Goal: Task Accomplishment & Management: Manage account settings

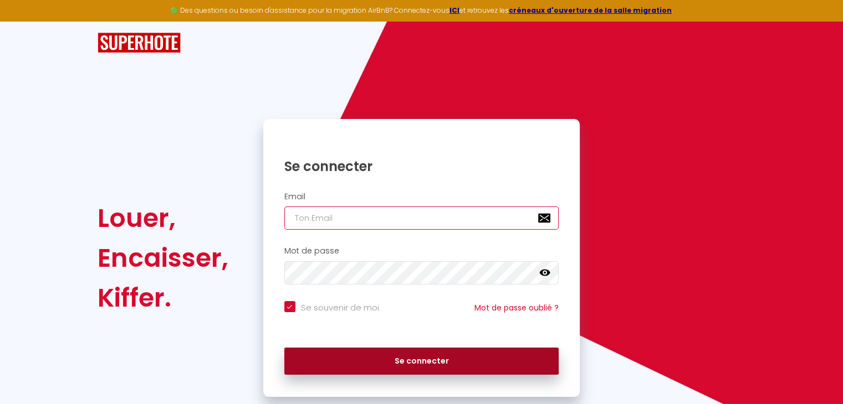
type input "[EMAIL_ADDRESS][DOMAIN_NAME]"
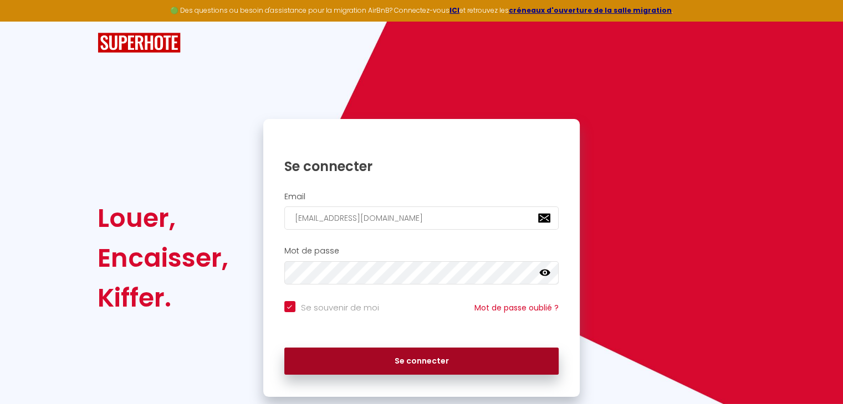
click at [401, 362] on button "Se connecter" at bounding box center [421, 362] width 275 height 28
checkbox input "true"
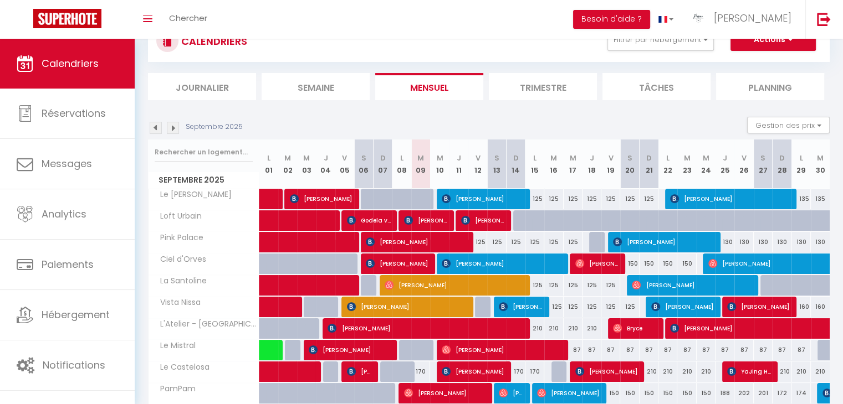
scroll to position [16, 0]
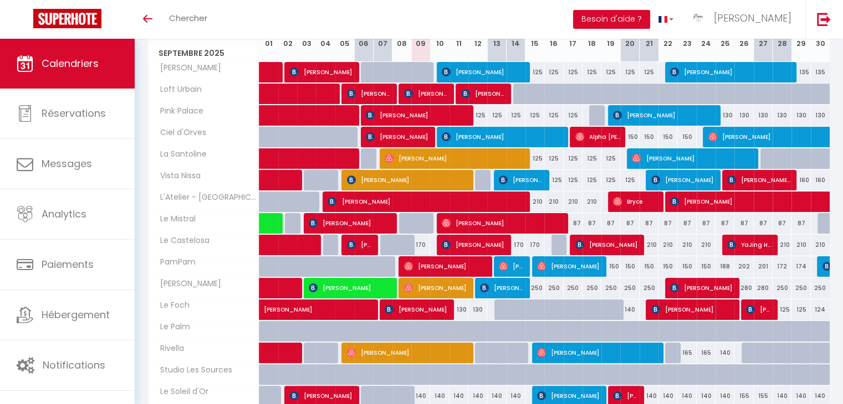
scroll to position [237, 0]
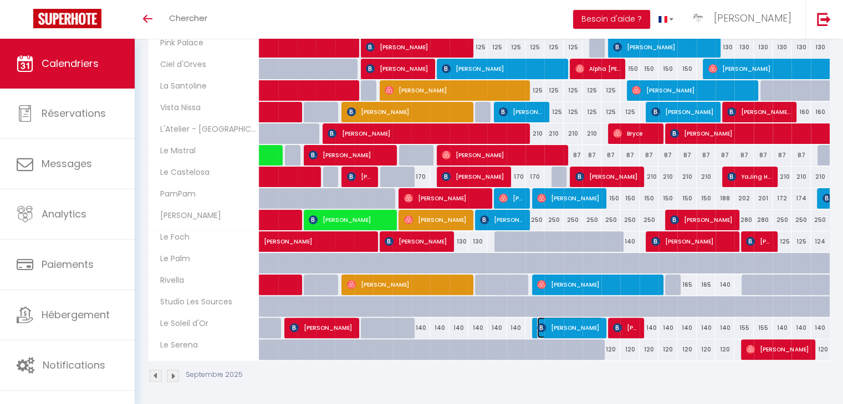
click at [558, 326] on span "[PERSON_NAME]" at bounding box center [569, 327] width 65 height 21
select select "OK"
select select "1"
select select "0"
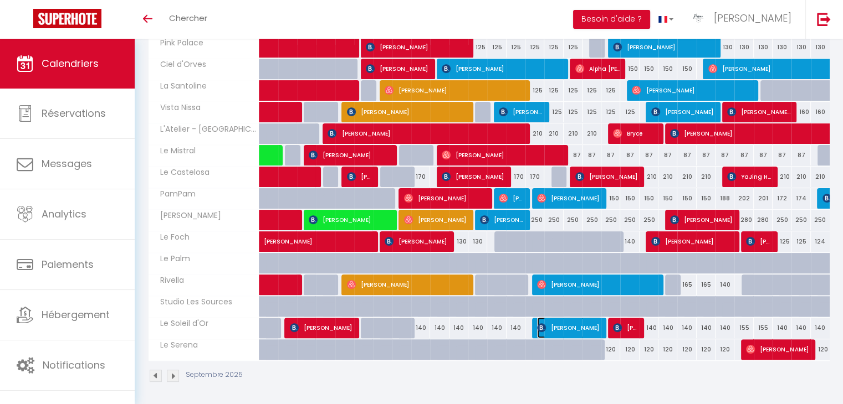
select select "1"
select select
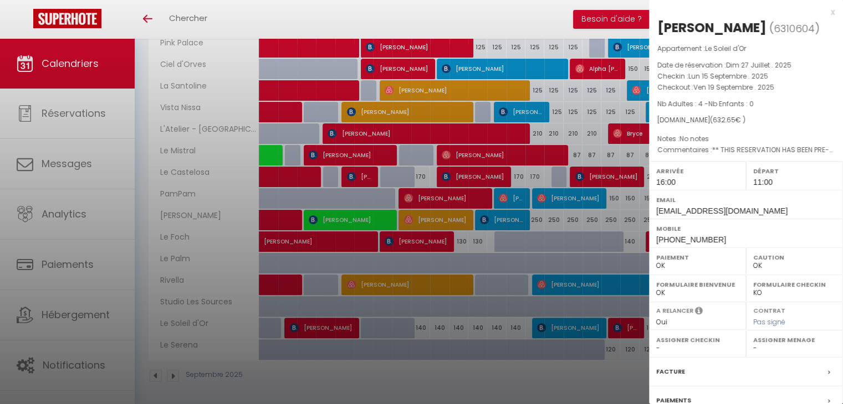
click at [551, 368] on div at bounding box center [421, 202] width 843 height 404
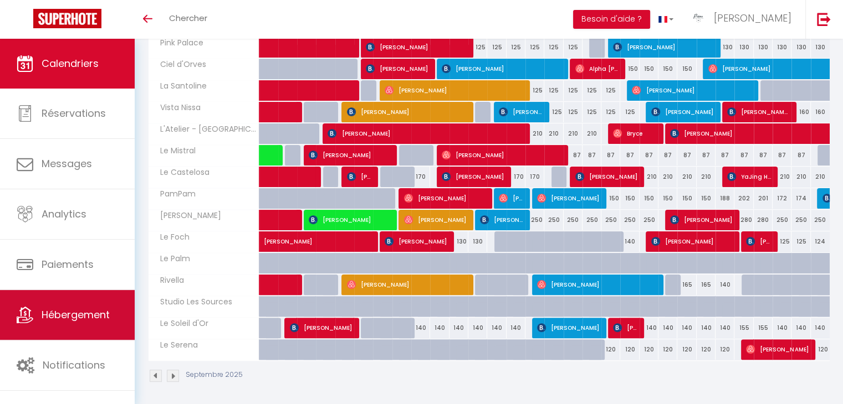
click at [106, 319] on span "Hébergement" at bounding box center [76, 315] width 68 height 14
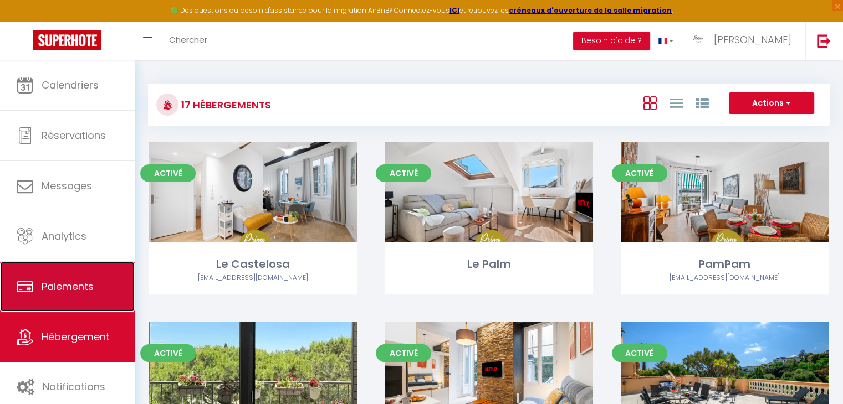
click at [94, 274] on link "Paiements" at bounding box center [67, 287] width 135 height 50
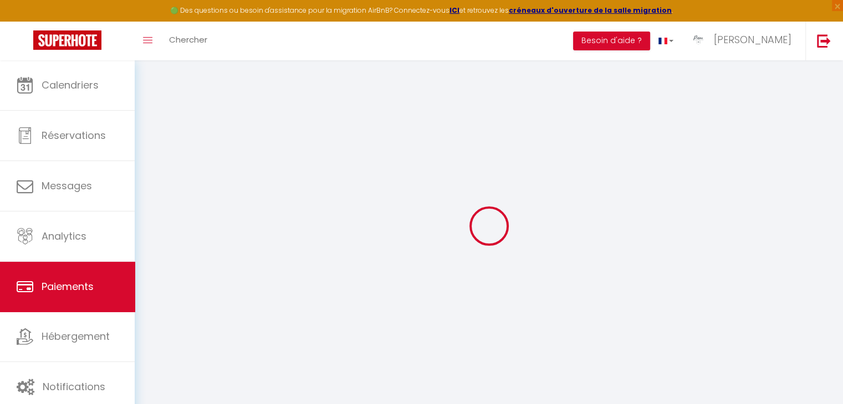
select select "2"
select select "0"
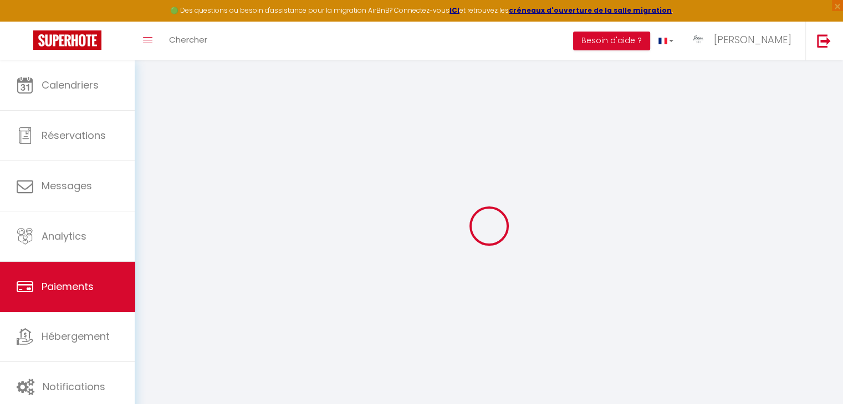
select select "0"
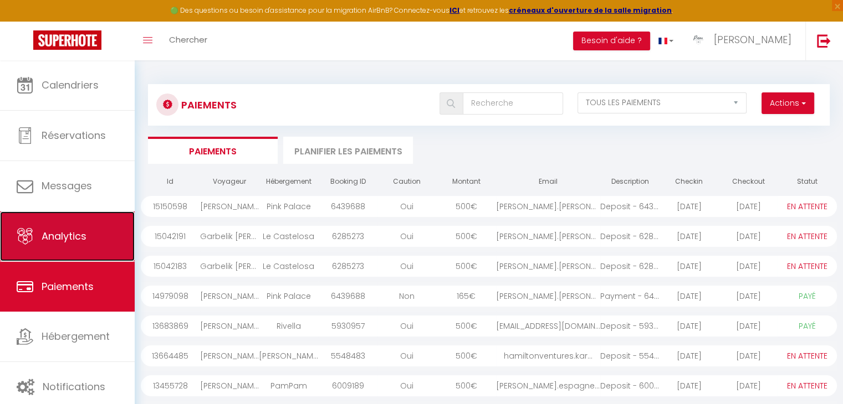
click at [95, 229] on link "Analytics" at bounding box center [67, 237] width 135 height 50
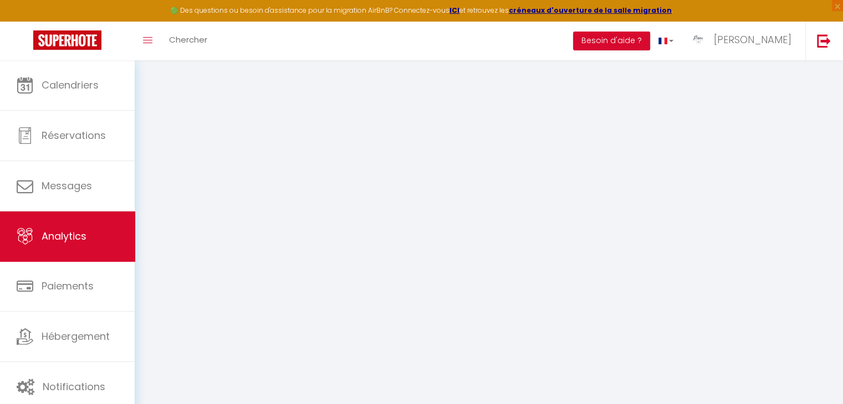
select select "2025"
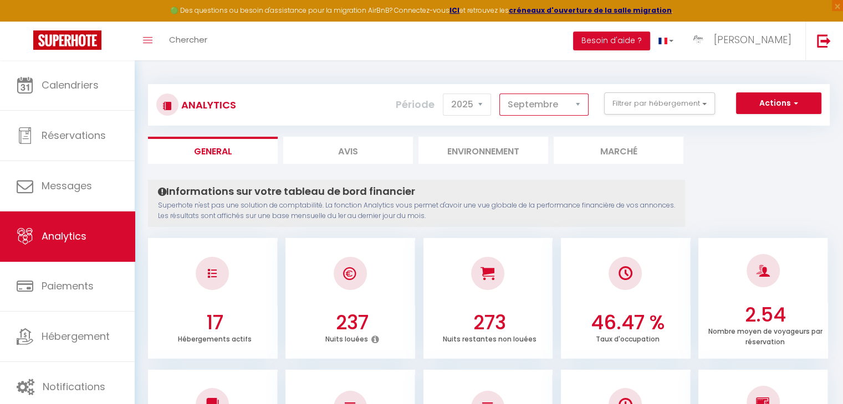
click at [566, 110] on select "Janvier Février Mars Avril Mai Juin Juillet Août Septembre Octobre Novembre Déc…" at bounding box center [543, 105] width 89 height 22
select select "10"
click at [500, 94] on select "Janvier Février Mars Avril Mai Juin Juillet Août Septembre Octobre Novembre Déc…" at bounding box center [543, 105] width 89 height 22
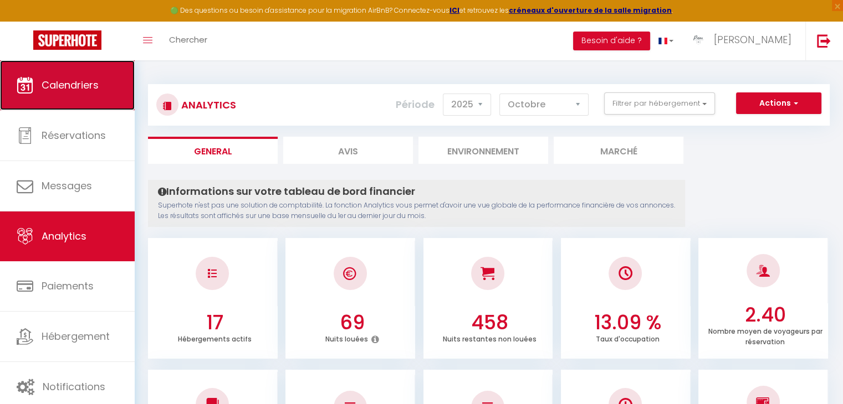
click at [101, 84] on link "Calendriers" at bounding box center [67, 85] width 135 height 50
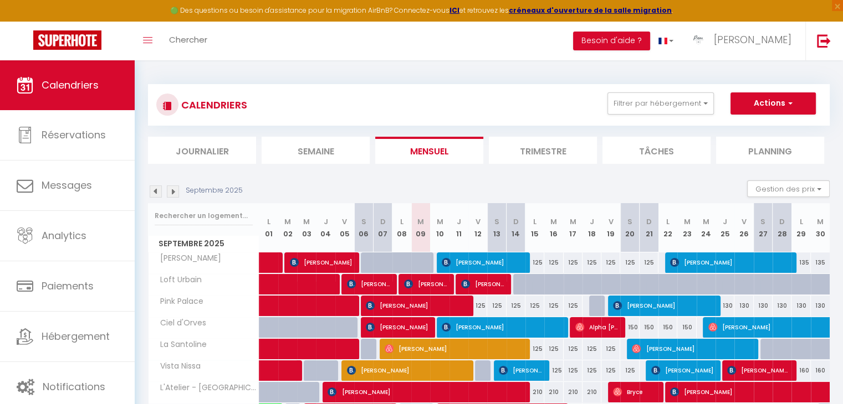
click at [174, 196] on img at bounding box center [173, 192] width 12 height 12
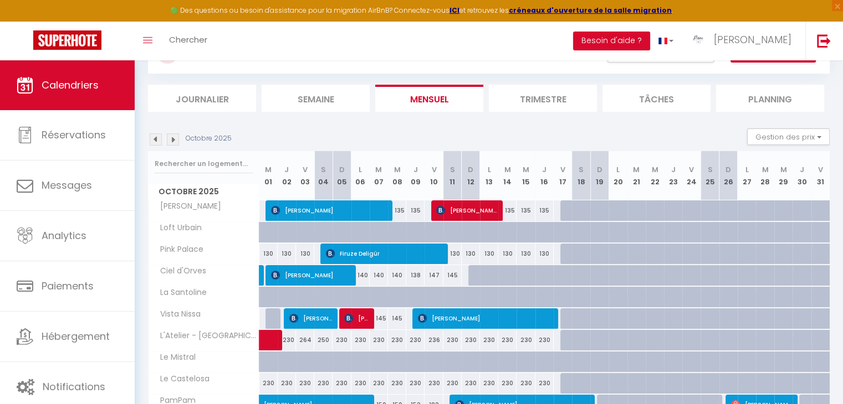
scroll to position [37, 0]
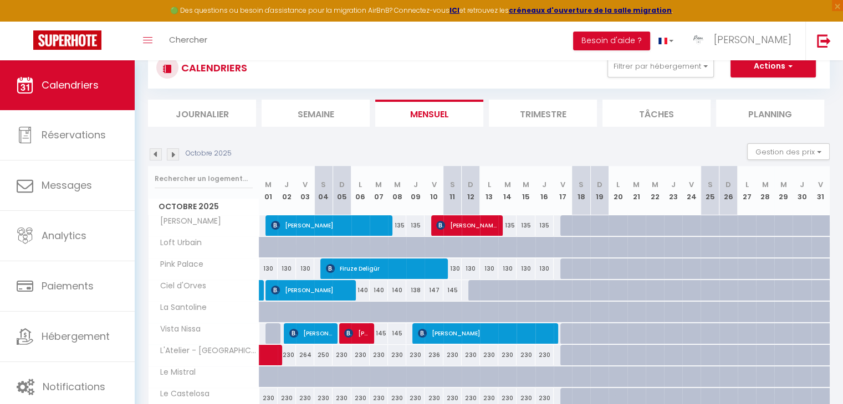
click at [171, 149] on img at bounding box center [173, 154] width 12 height 12
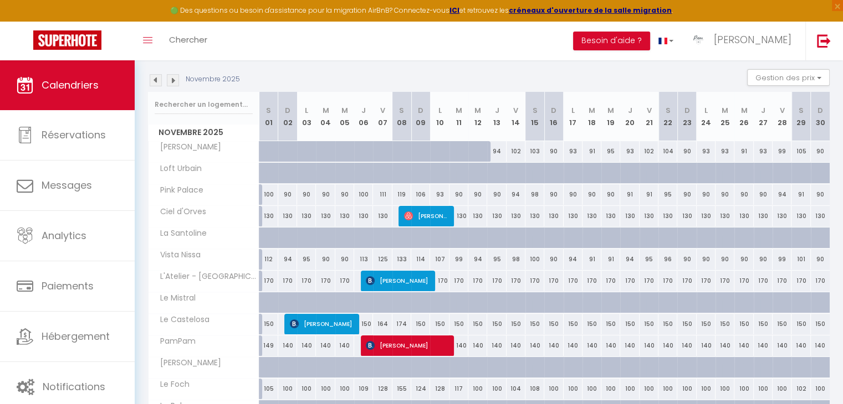
scroll to position [93, 0]
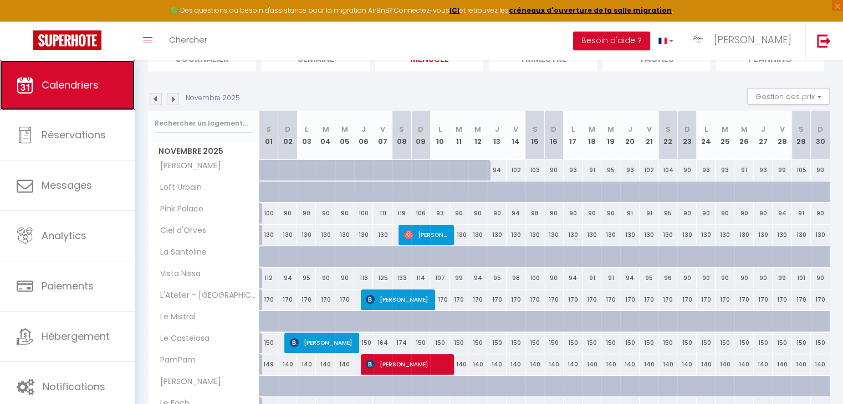
click at [84, 84] on span "Calendriers" at bounding box center [70, 85] width 57 height 14
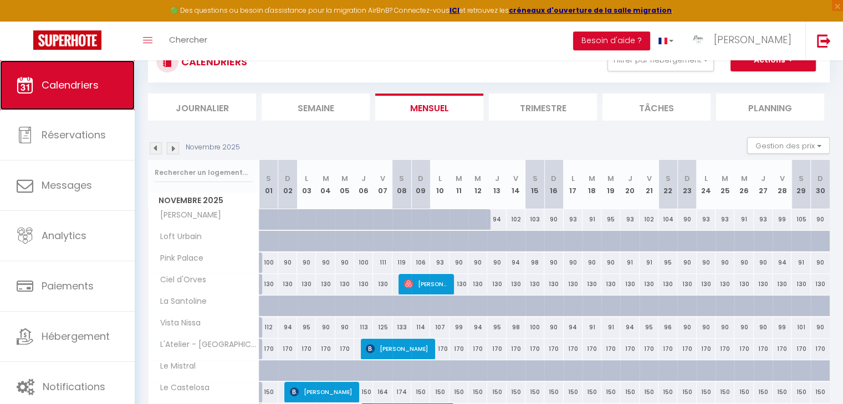
scroll to position [0, 0]
